Goal: Information Seeking & Learning: Check status

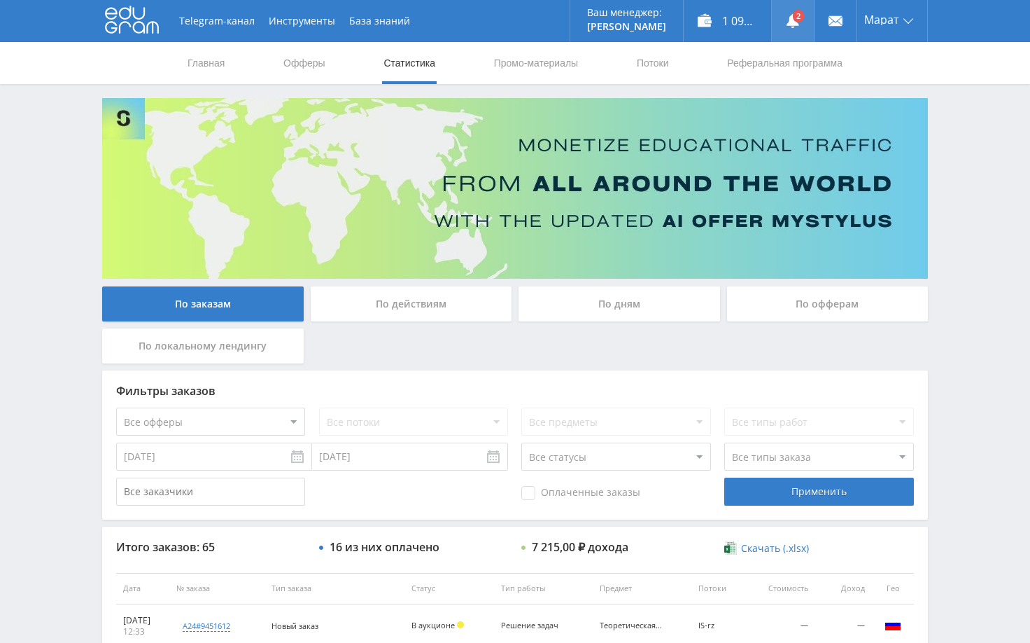
click at [804, 23] on link at bounding box center [793, 21] width 42 height 42
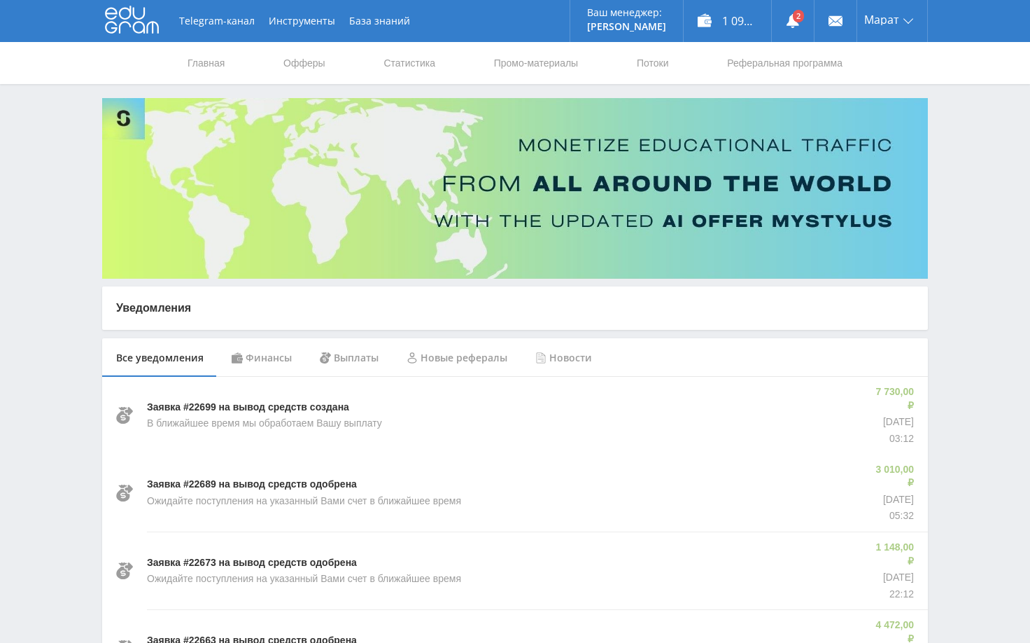
click at [262, 358] on div "Финансы" at bounding box center [262, 357] width 88 height 39
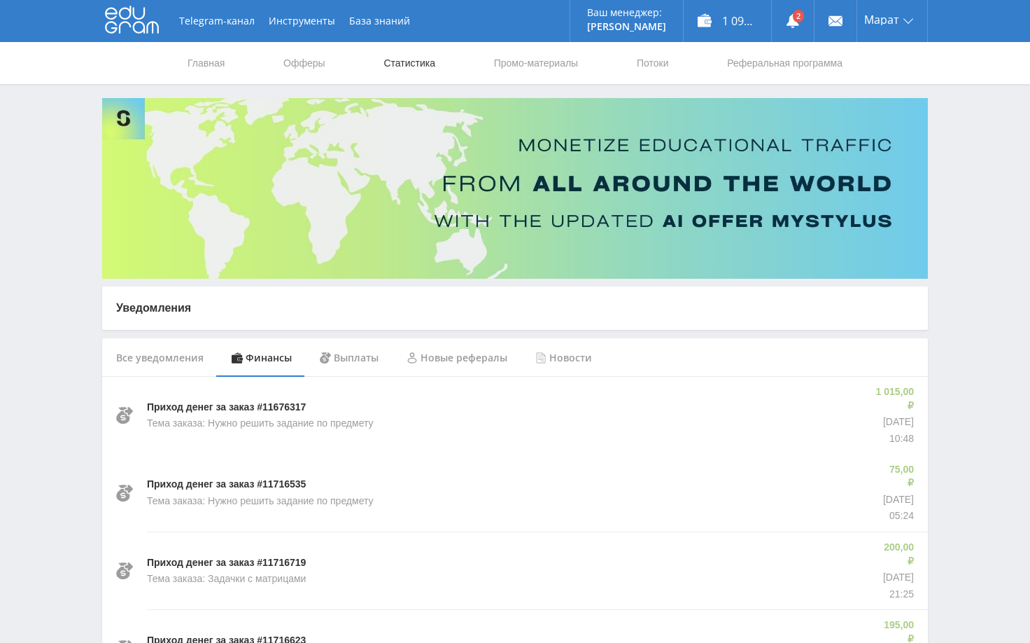
click at [407, 60] on link "Статистика" at bounding box center [409, 63] width 55 height 42
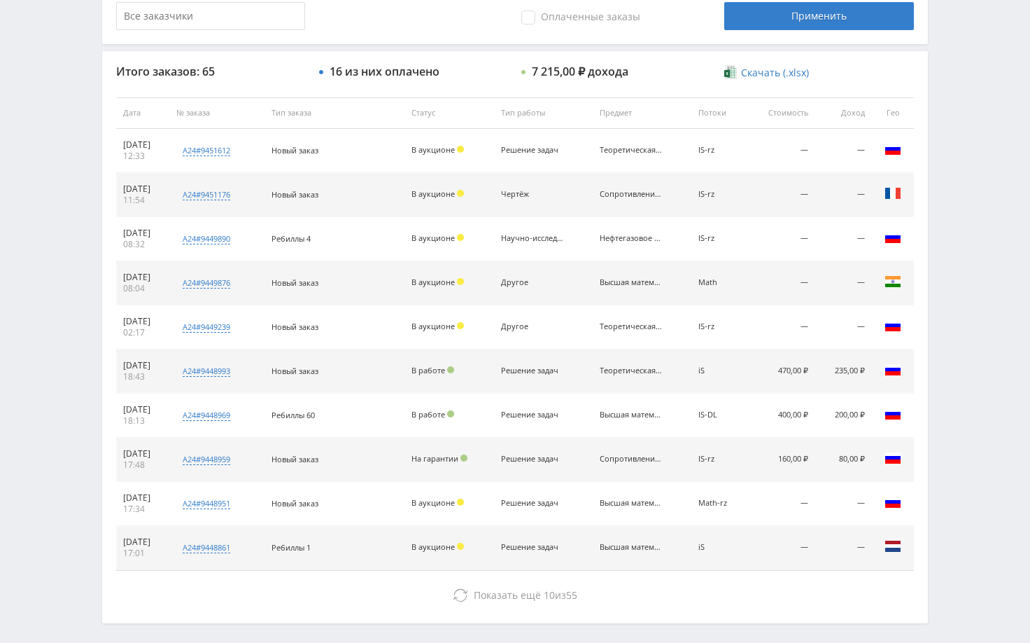
scroll to position [533, 0]
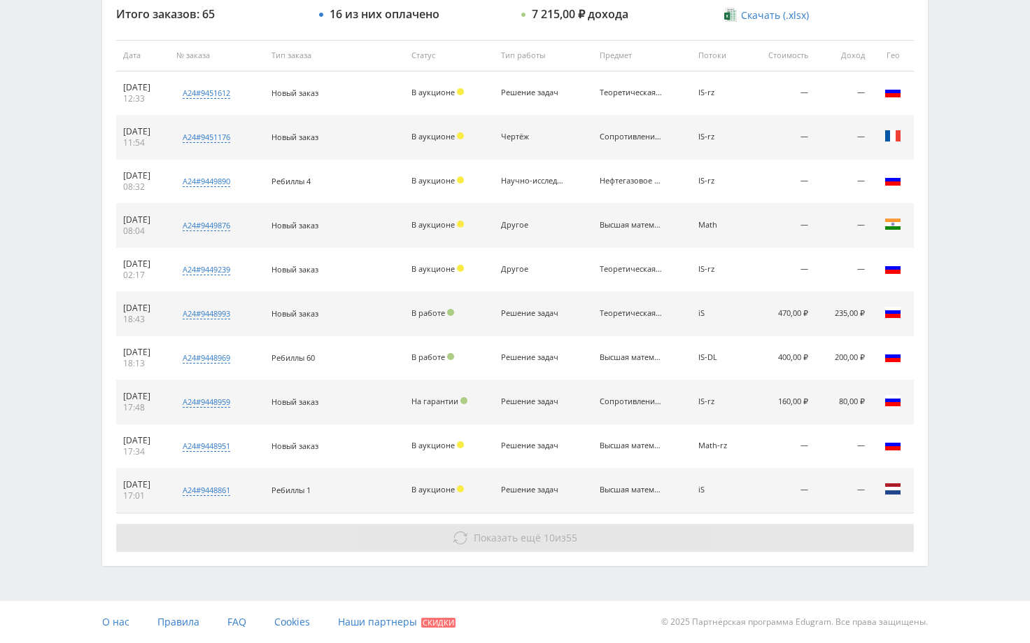
click at [727, 545] on button "Показать ещё 10 из 55" at bounding box center [515, 538] width 798 height 28
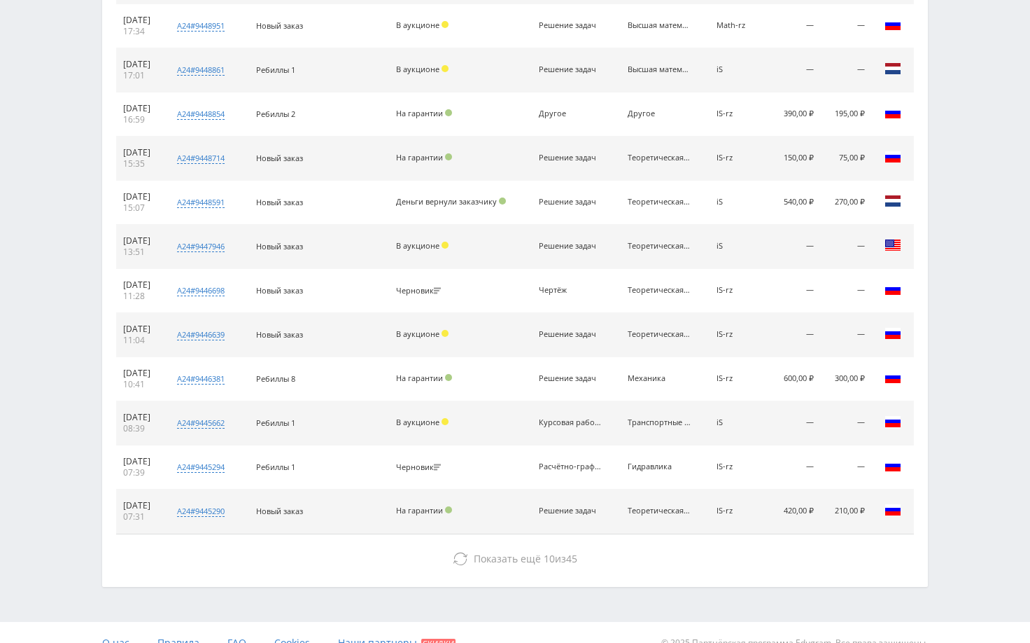
scroll to position [974, 0]
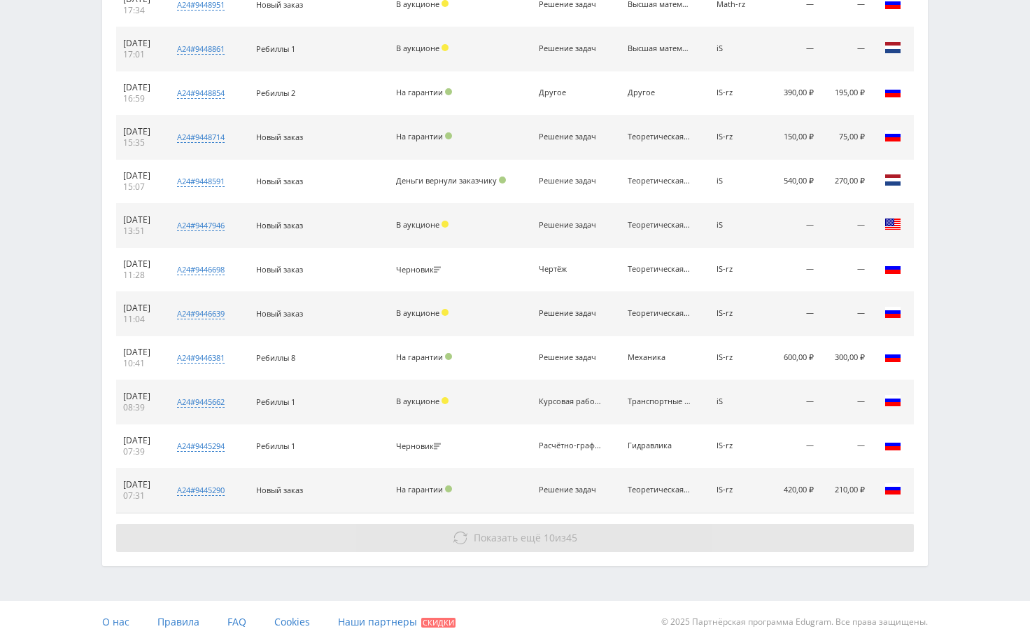
click at [755, 540] on button "Показать ещё 10 из 45" at bounding box center [515, 538] width 798 height 28
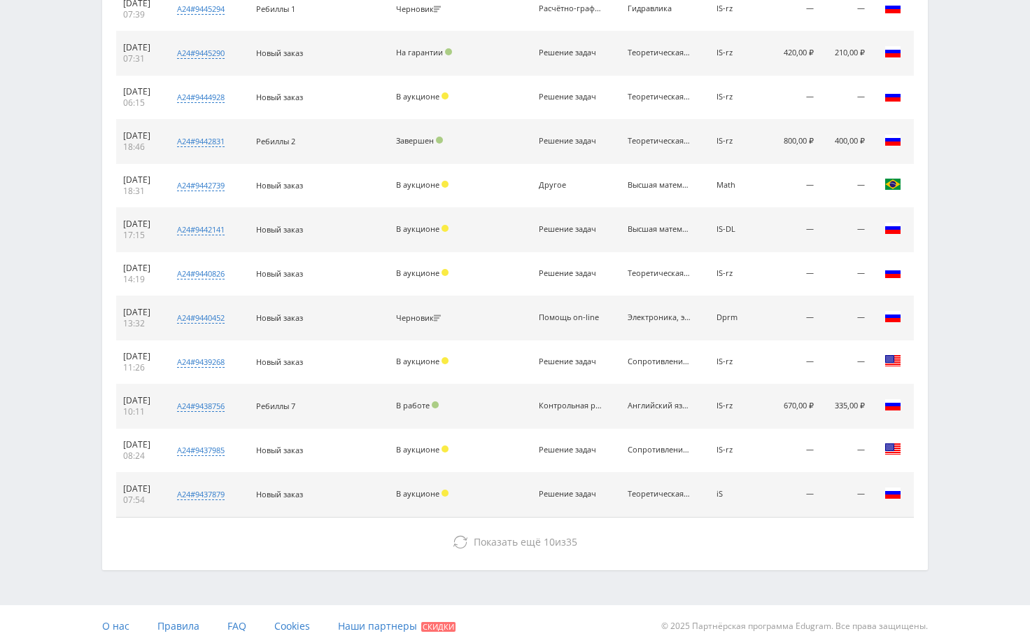
scroll to position [1415, 0]
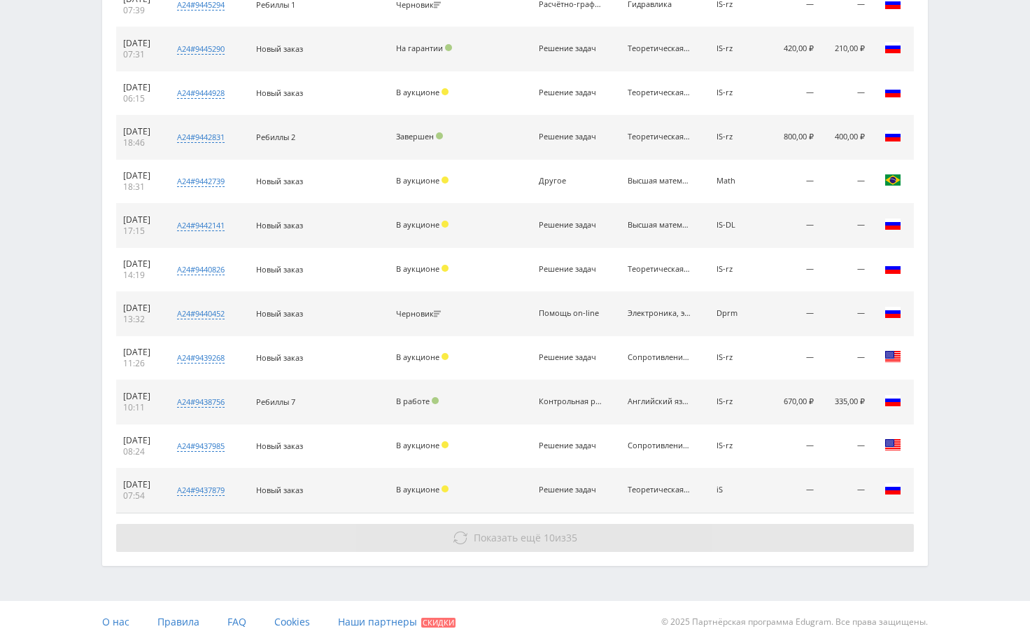
click at [776, 536] on button "Показать ещё 10 из 35" at bounding box center [515, 538] width 798 height 28
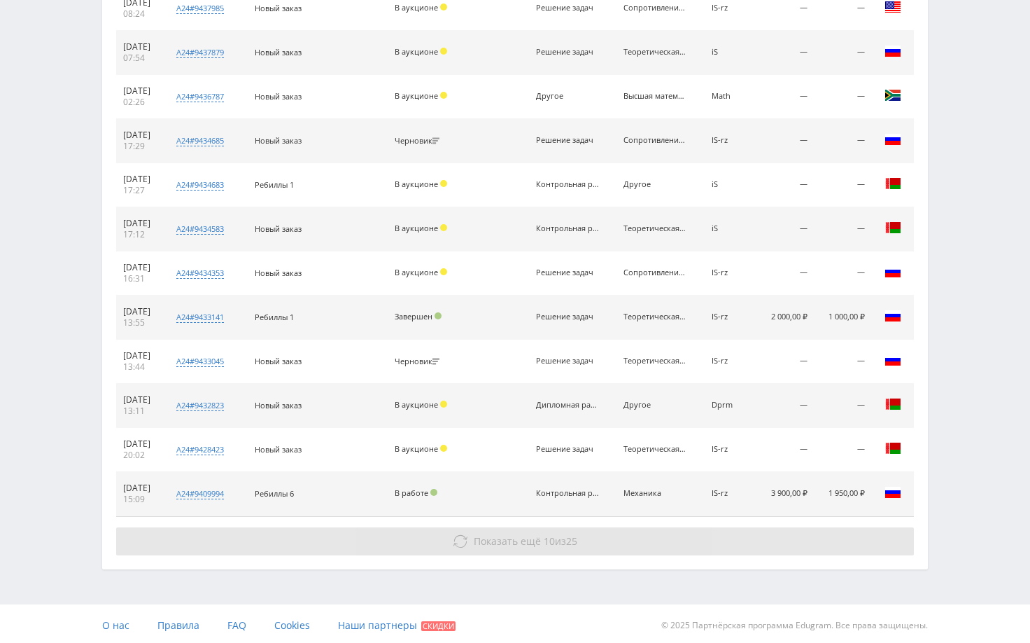
scroll to position [1856, 0]
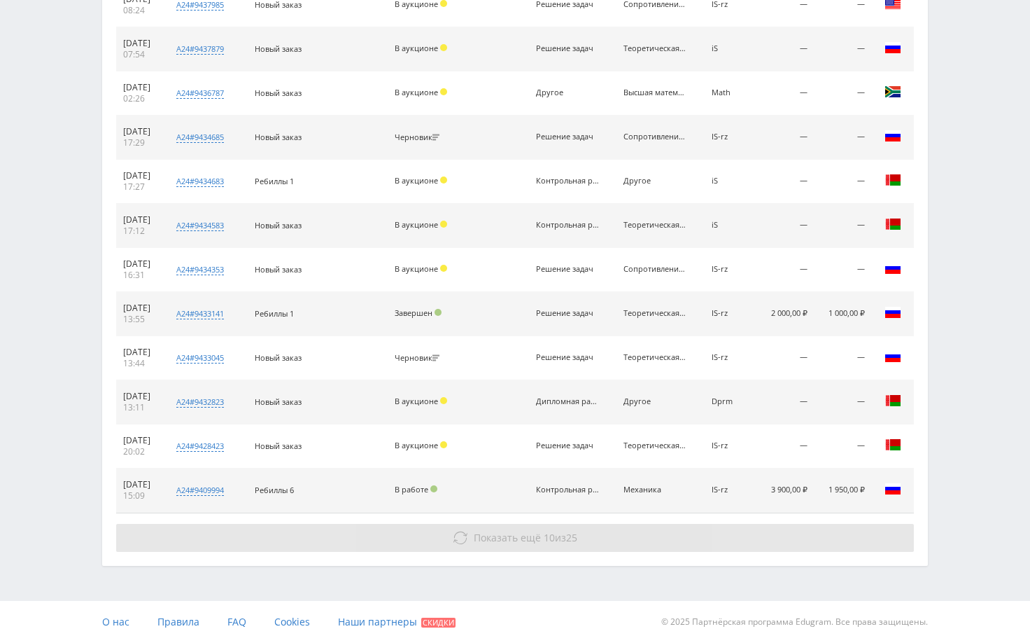
click at [834, 535] on button "Показать ещё 10 из 25" at bounding box center [515, 538] width 798 height 28
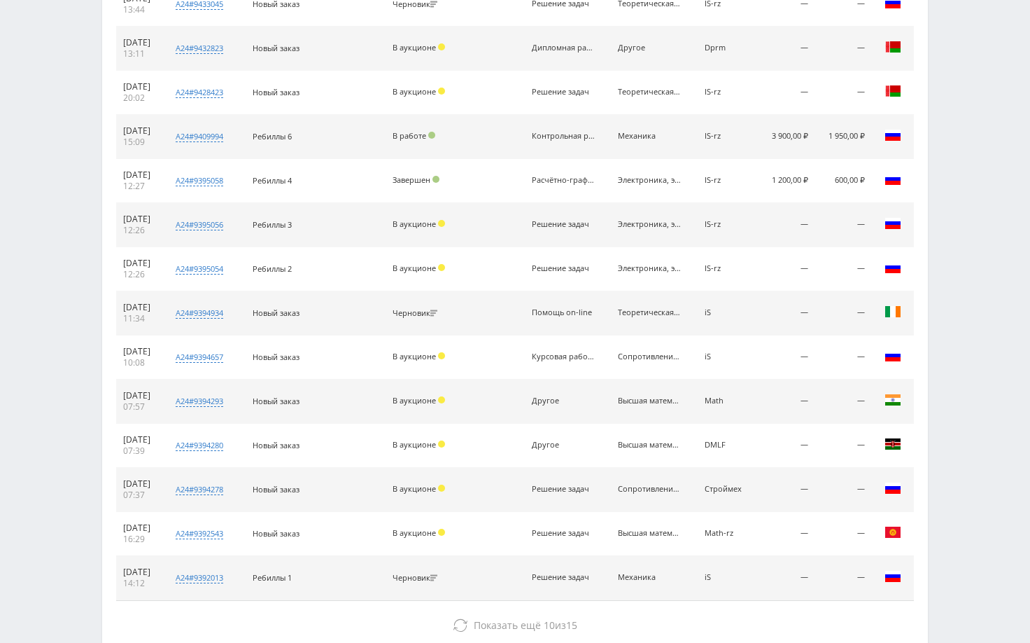
scroll to position [2297, 0]
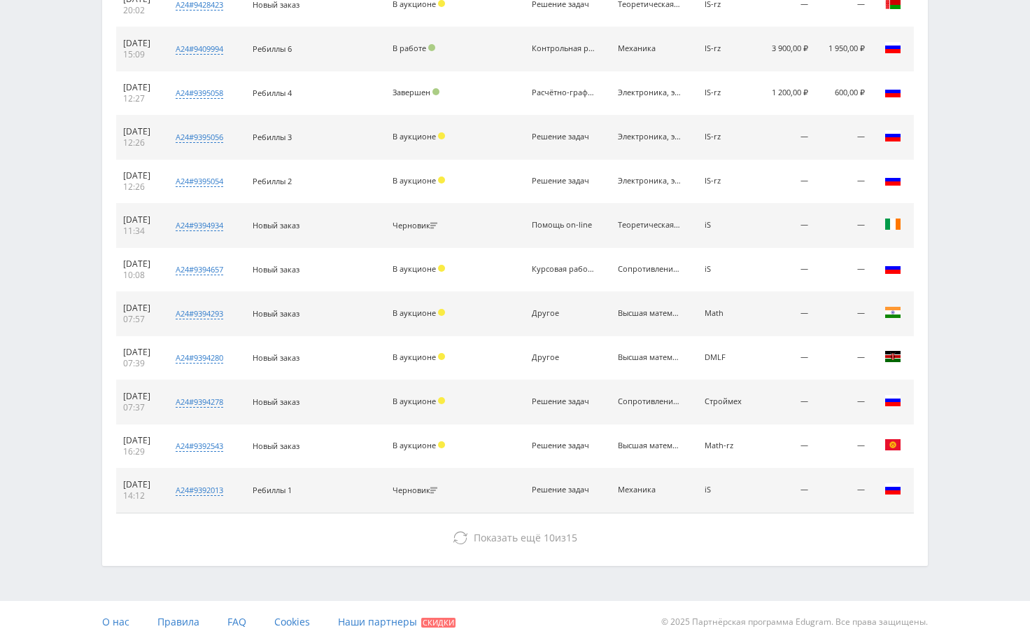
click at [834, 535] on button "Показать ещё 10 из 15" at bounding box center [515, 538] width 798 height 28
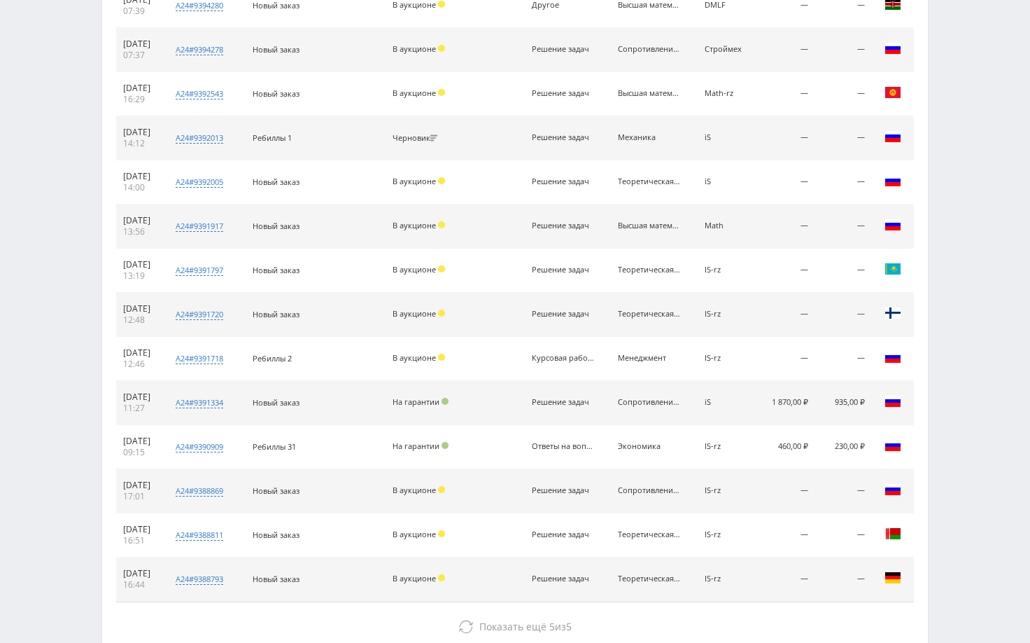
scroll to position [2738, 0]
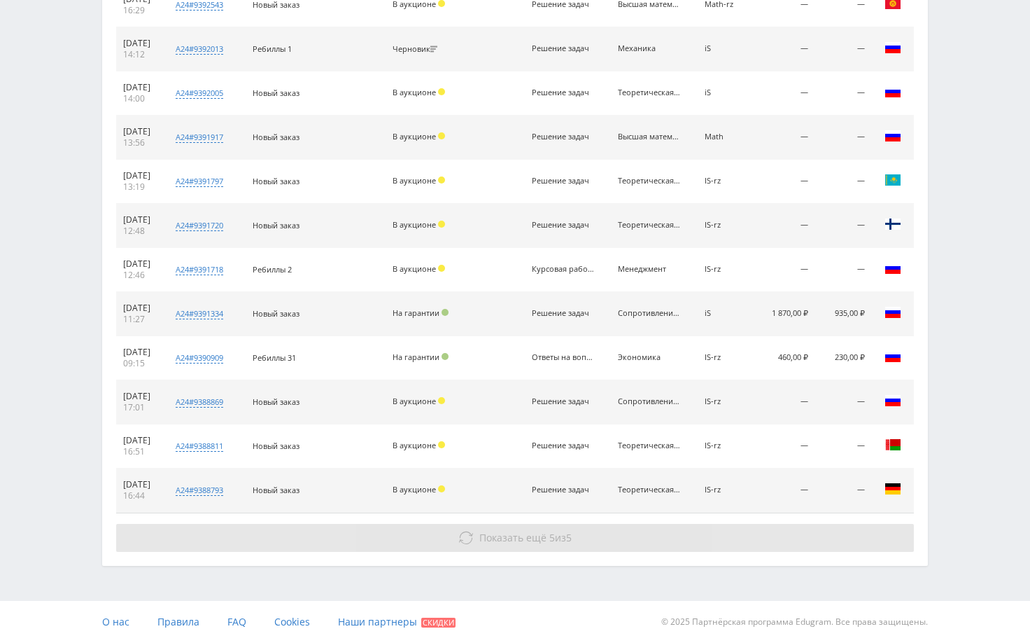
click at [827, 532] on button "Показать ещё 5 из 5" at bounding box center [515, 538] width 798 height 28
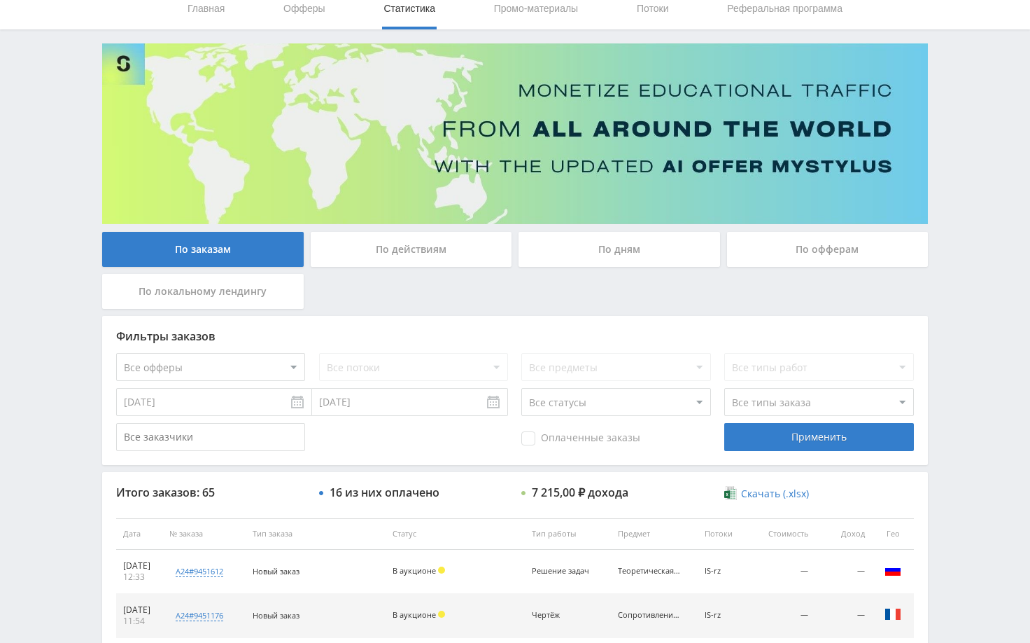
scroll to position [0, 0]
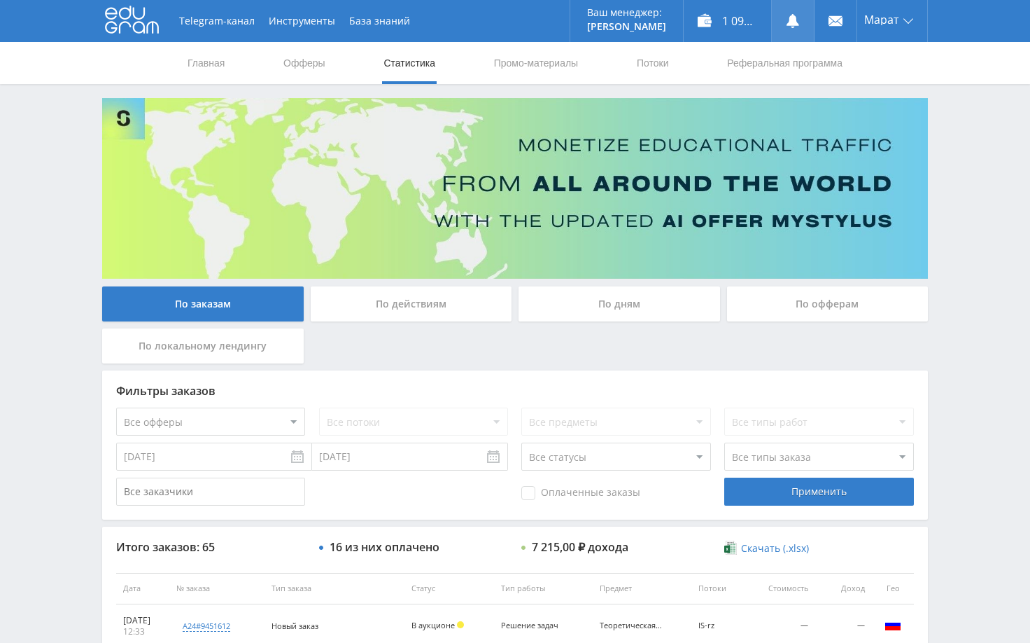
click at [788, 24] on use at bounding box center [793, 21] width 13 height 14
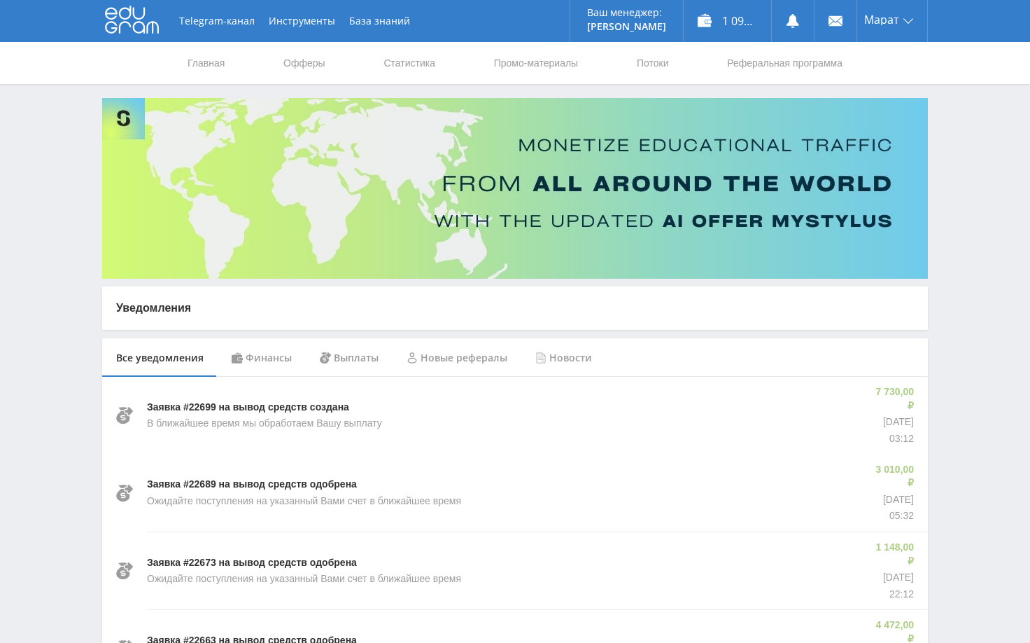
click at [258, 354] on div "Финансы" at bounding box center [262, 357] width 88 height 39
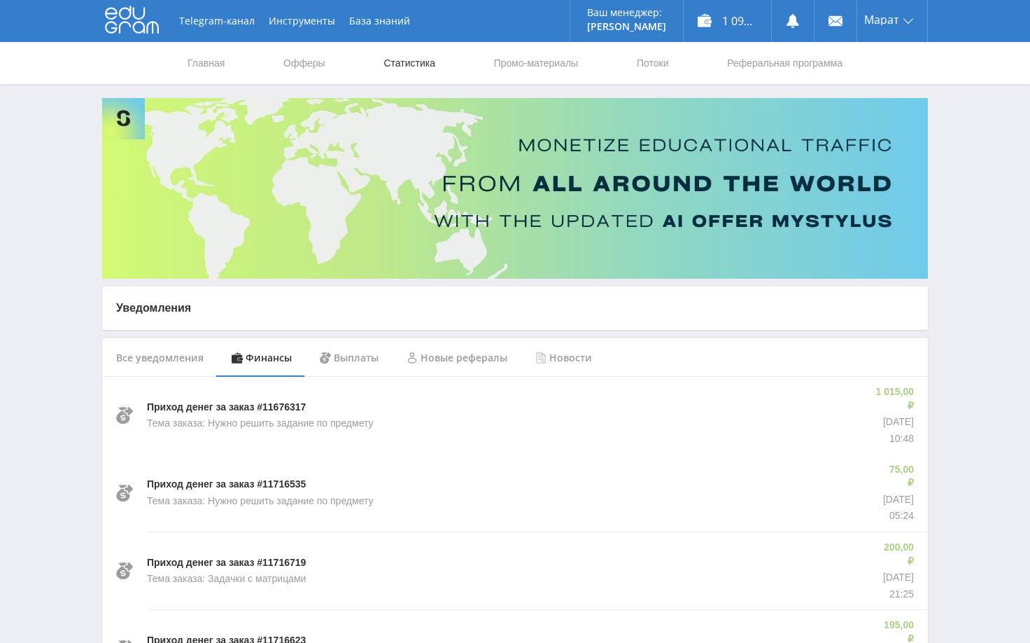
click at [400, 60] on link "Статистика" at bounding box center [409, 63] width 55 height 42
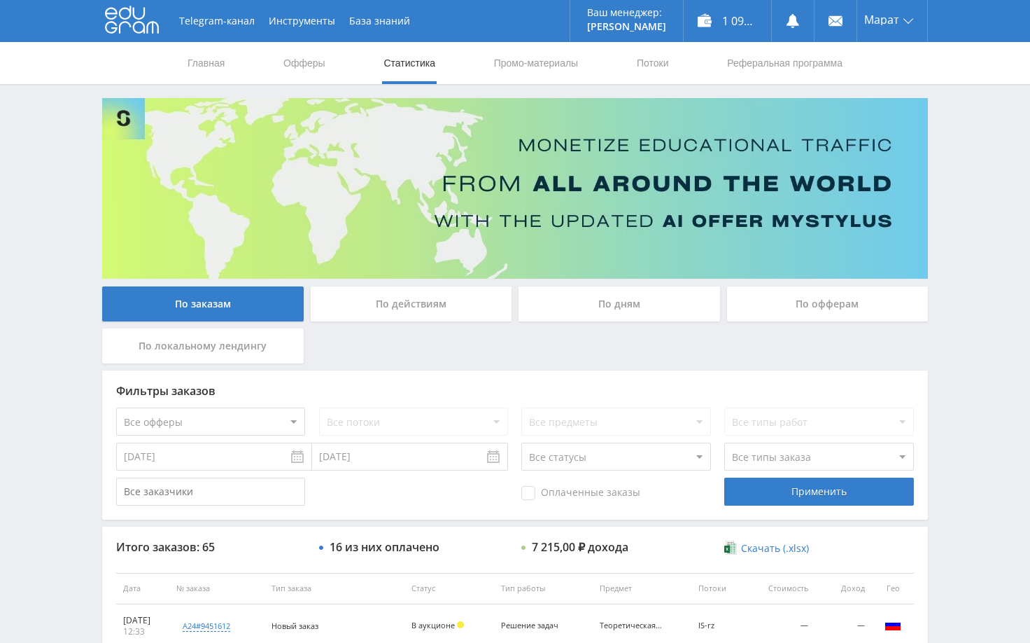
click at [967, 202] on div "Telegram-канал Инструменты База знаний Ваш менеджер: Alex Alex Online @edugram_…" at bounding box center [515, 587] width 1030 height 1175
drag, startPoint x: 967, startPoint y: 185, endPoint x: 947, endPoint y: 157, distance: 34.6
click at [968, 185] on div "Telegram-канал Инструменты База знаний Ваш менеджер: [PERSON_NAME] Online @edug…" at bounding box center [515, 587] width 1030 height 1175
click at [963, 197] on div "Telegram-канал Инструменты База знаний Ваш менеджер: [PERSON_NAME] Online @edug…" at bounding box center [515, 587] width 1030 height 1175
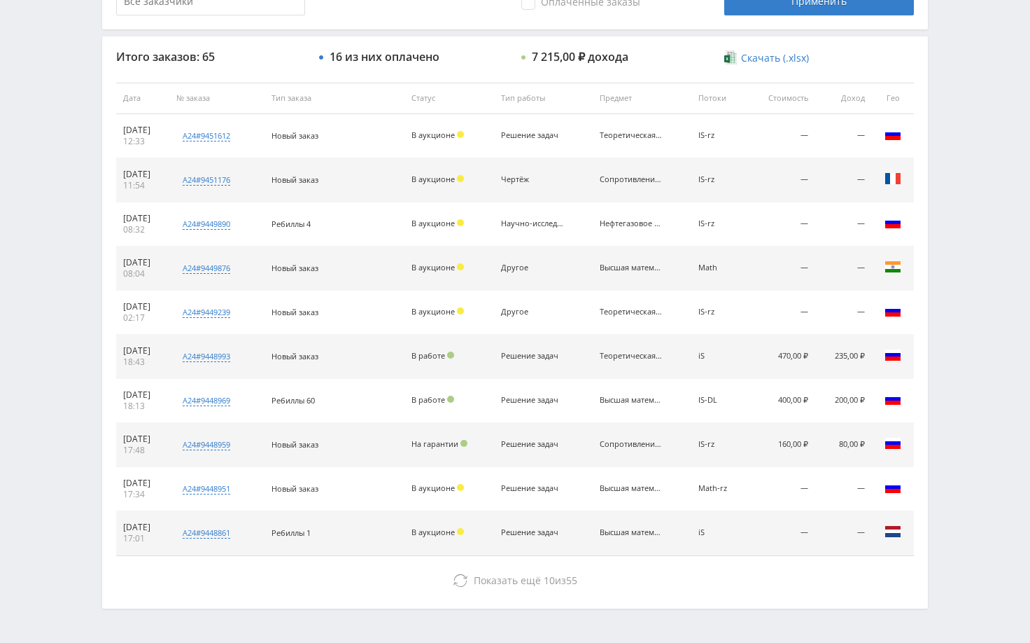
scroll to position [350, 0]
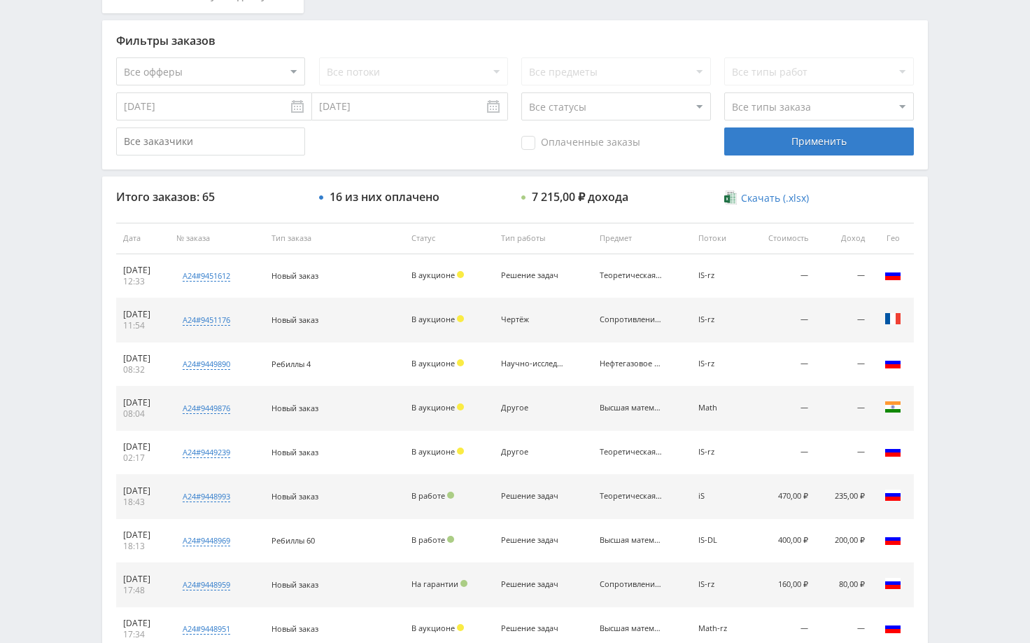
click at [983, 272] on div "Telegram-канал Инструменты База знаний Ваш менеджер: [PERSON_NAME] Online @edug…" at bounding box center [515, 237] width 1030 height 1175
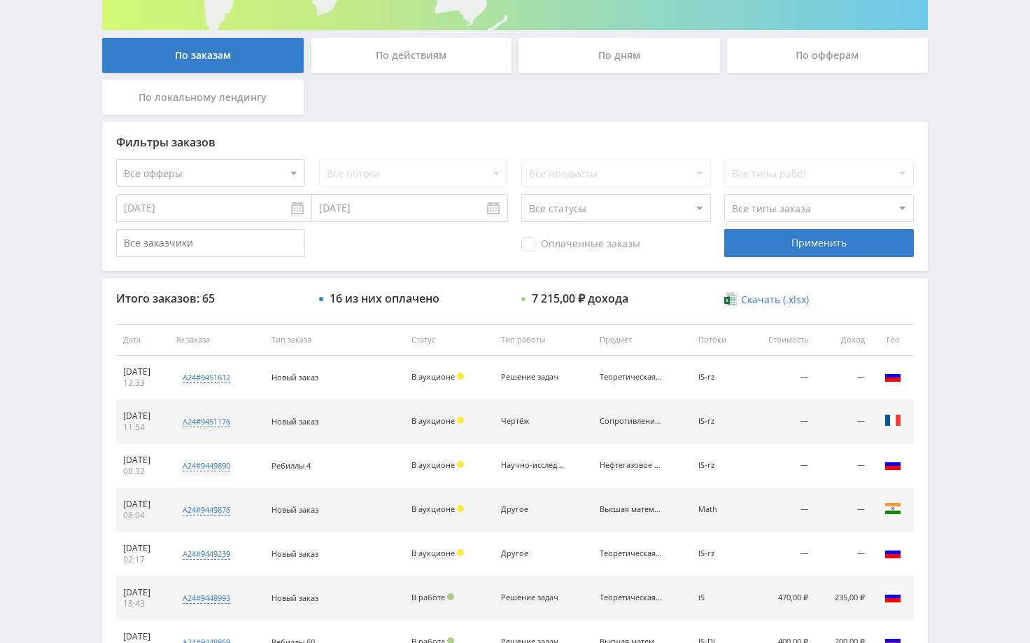
scroll to position [0, 0]
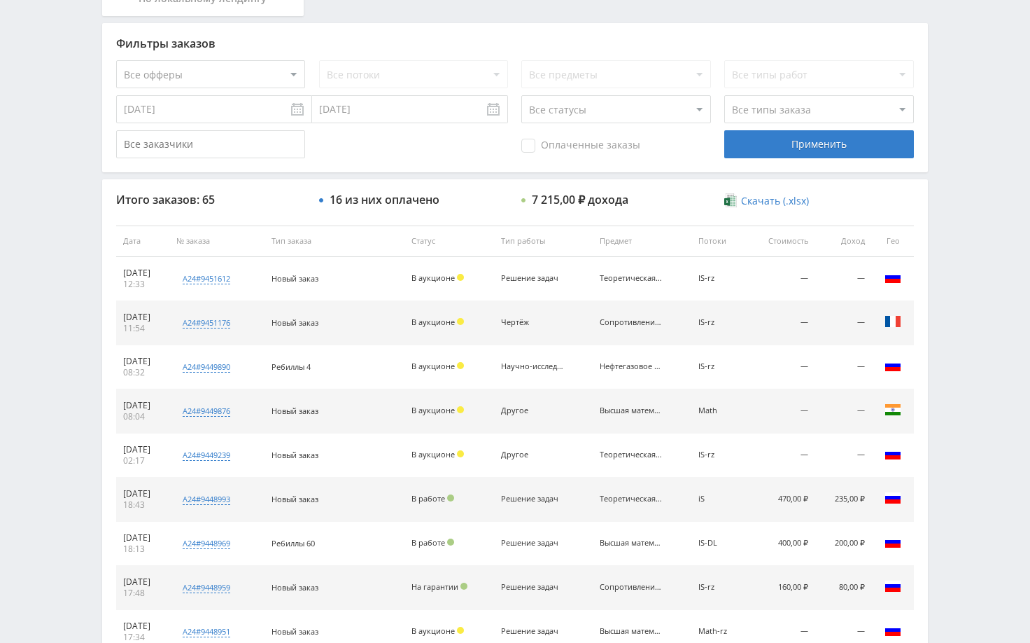
scroll to position [420, 0]
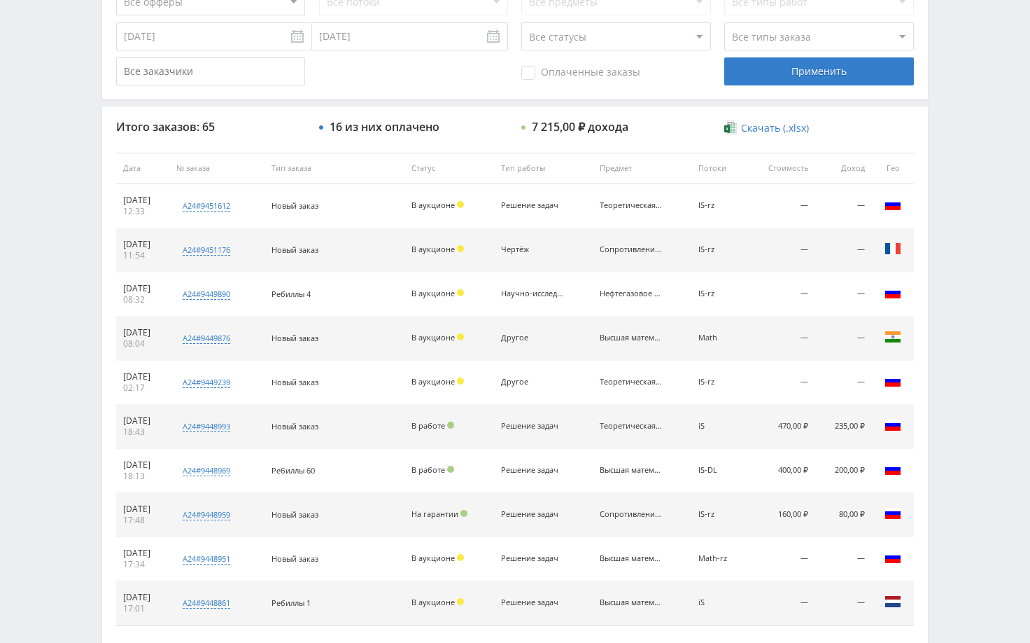
click at [981, 262] on div "Telegram-канал Инструменты База знаний Ваш менеджер: [PERSON_NAME] Online @edug…" at bounding box center [515, 167] width 1030 height 1175
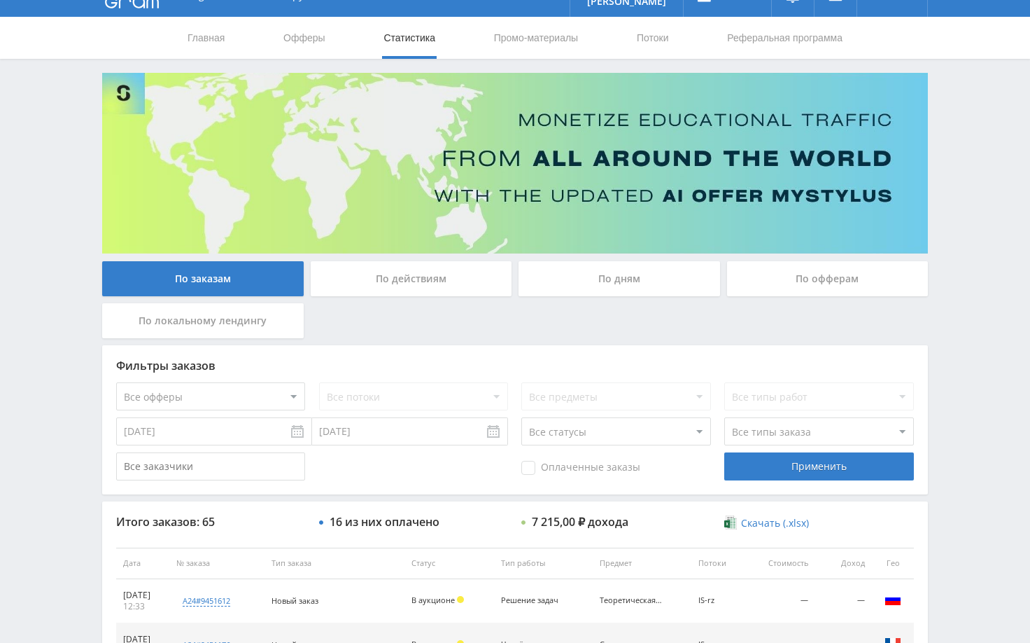
scroll to position [0, 0]
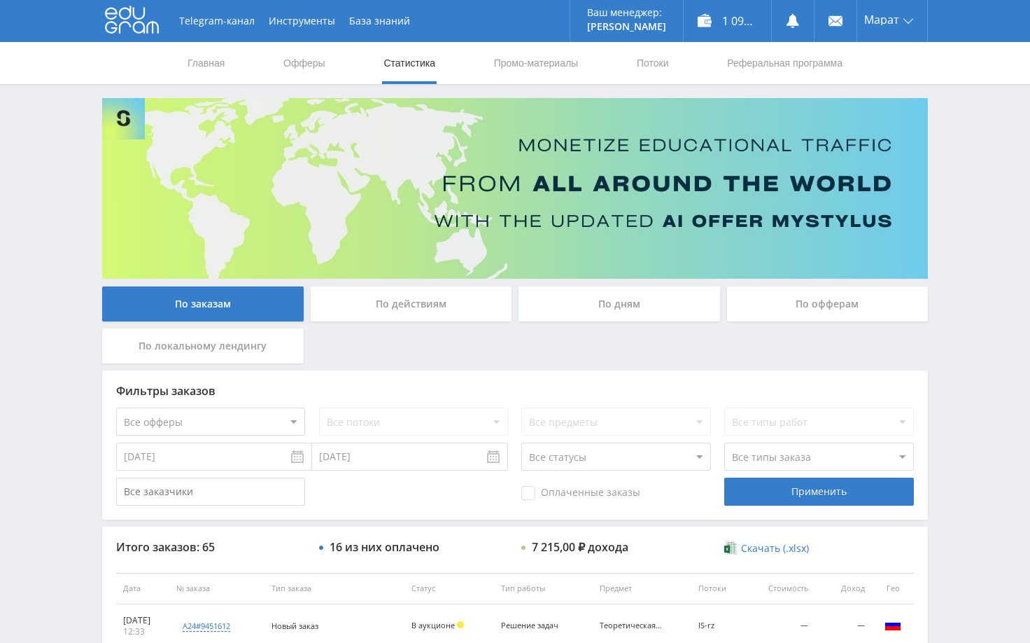
click at [960, 307] on div "Telegram-канал Инструменты База знаний Ваш менеджер: [PERSON_NAME] Online @edug…" at bounding box center [515, 587] width 1030 height 1175
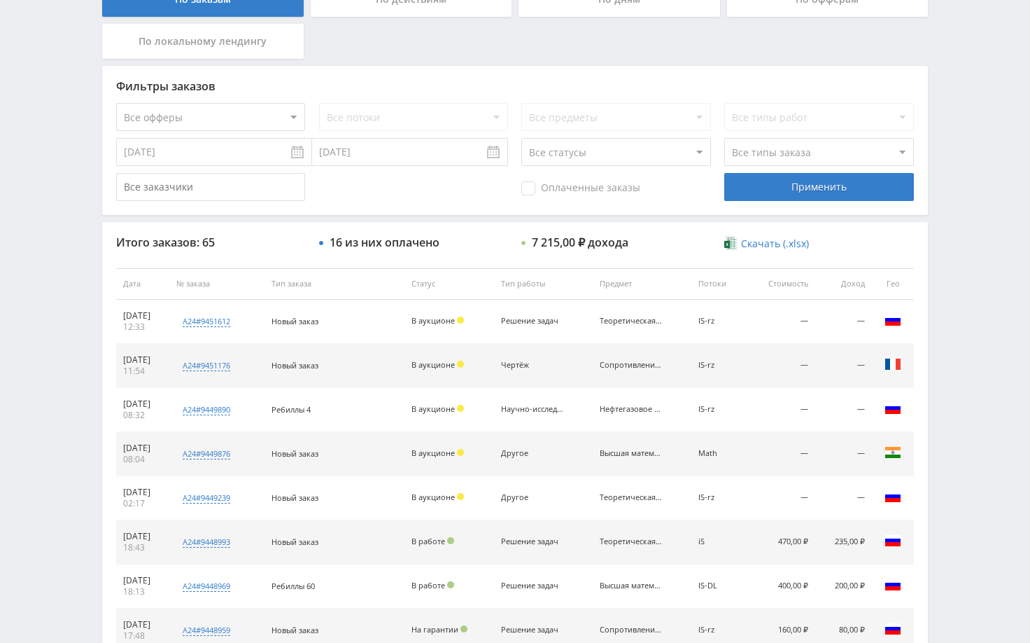
scroll to position [280, 0]
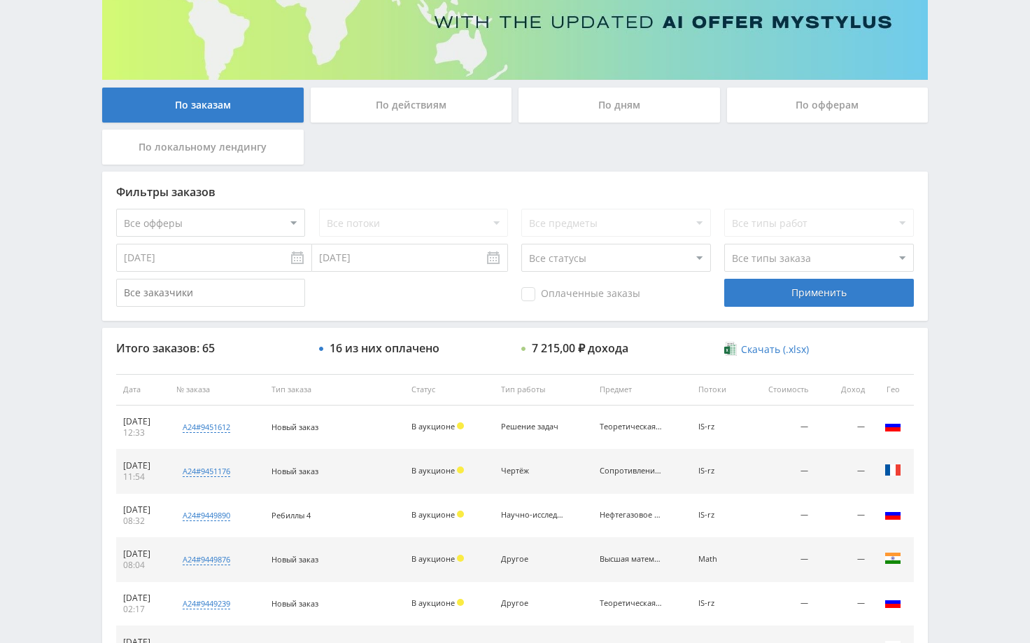
scroll to position [280, 0]
